Goal: Find specific page/section: Find specific page/section

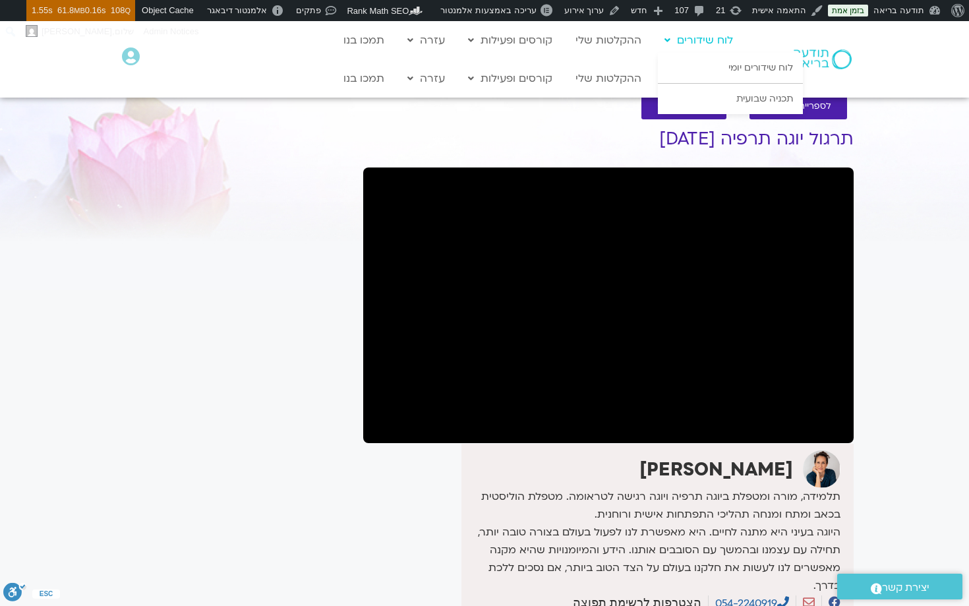
click at [712, 40] on link "לוח שידורים" at bounding box center [699, 40] width 82 height 25
click at [741, 69] on link "לוח שידורים יומי" at bounding box center [730, 68] width 145 height 30
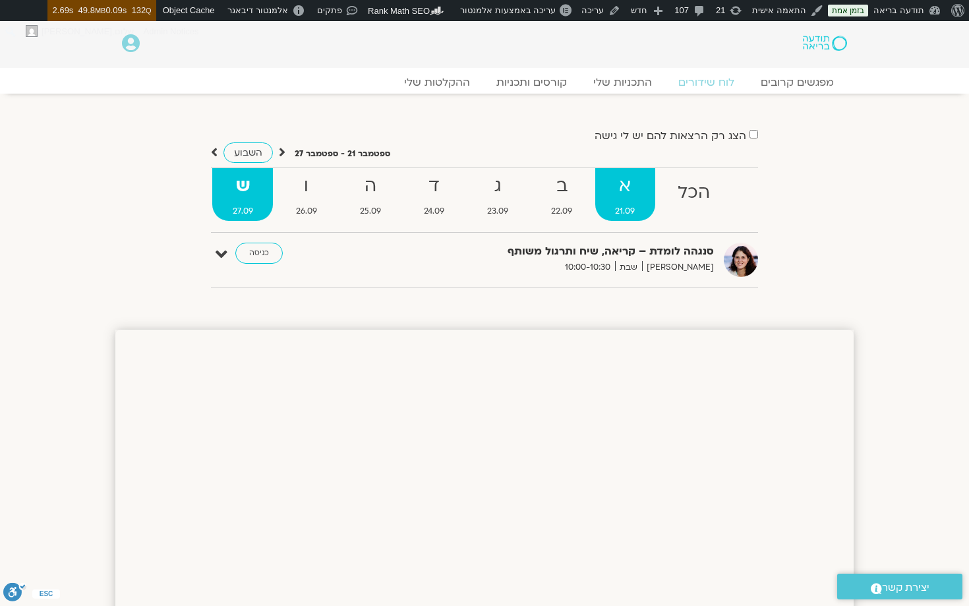
click at [614, 190] on strong "א" at bounding box center [625, 186] width 60 height 30
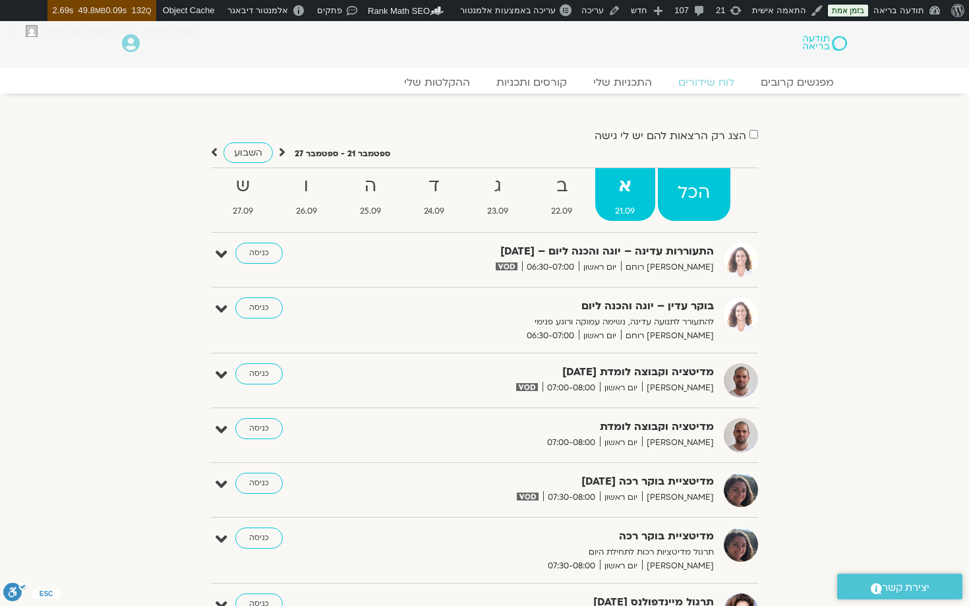
click at [693, 190] on strong "הכל" at bounding box center [694, 193] width 72 height 30
